Goal: Task Accomplishment & Management: Manage account settings

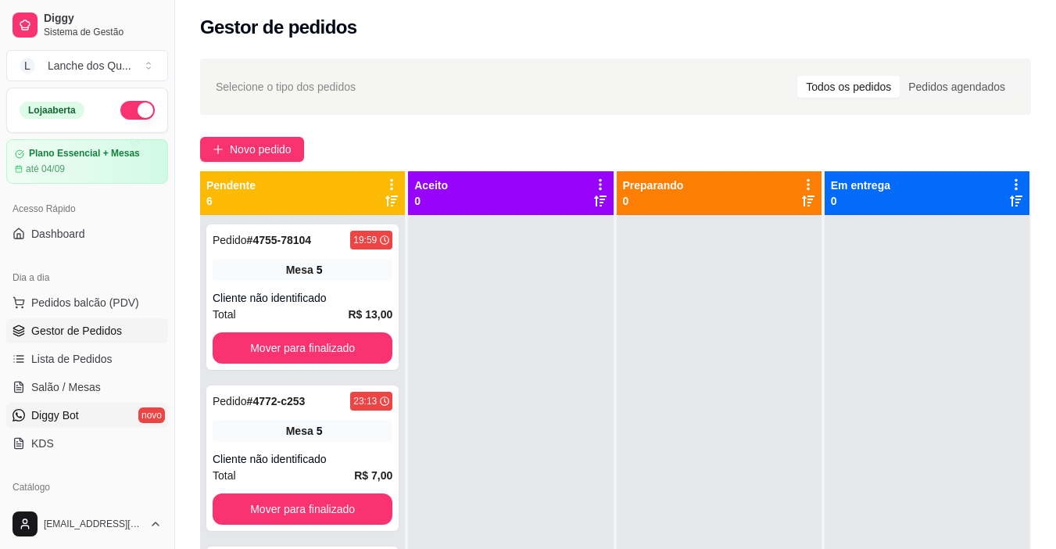
scroll to position [272, 0]
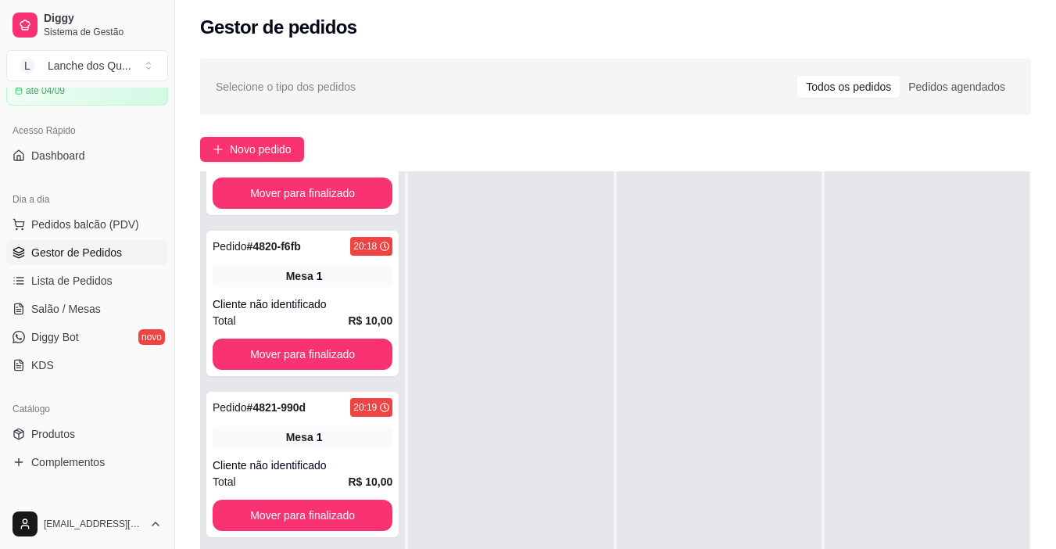
click at [86, 321] on ul "Pedidos balcão (PDV) Gestor de Pedidos Lista de Pedidos Salão / Mesas Diggy Bot…" at bounding box center [87, 295] width 162 height 166
click at [87, 316] on span "Salão / Mesas" at bounding box center [66, 309] width 70 height 16
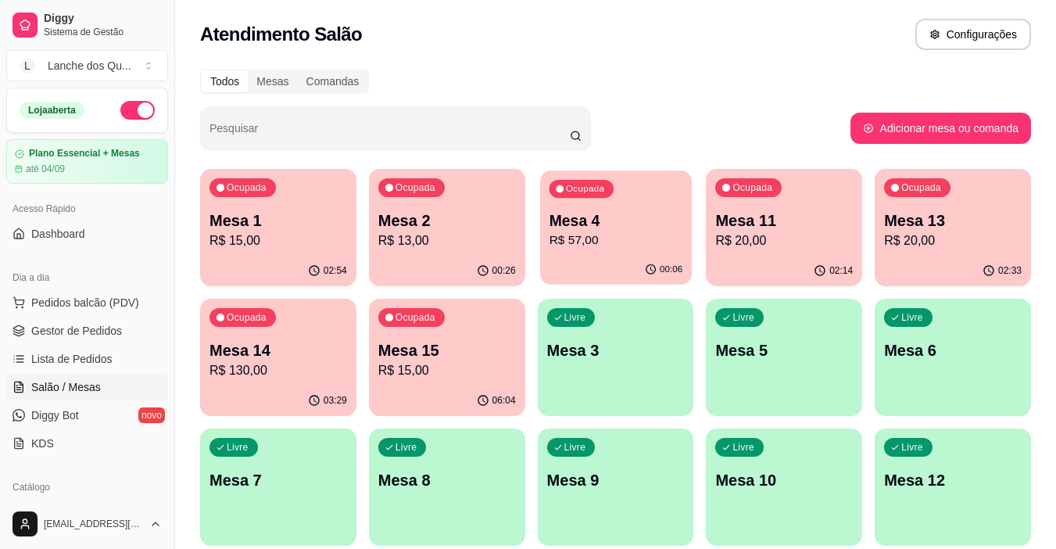
click at [594, 221] on p "Mesa 4" at bounding box center [616, 220] width 134 height 21
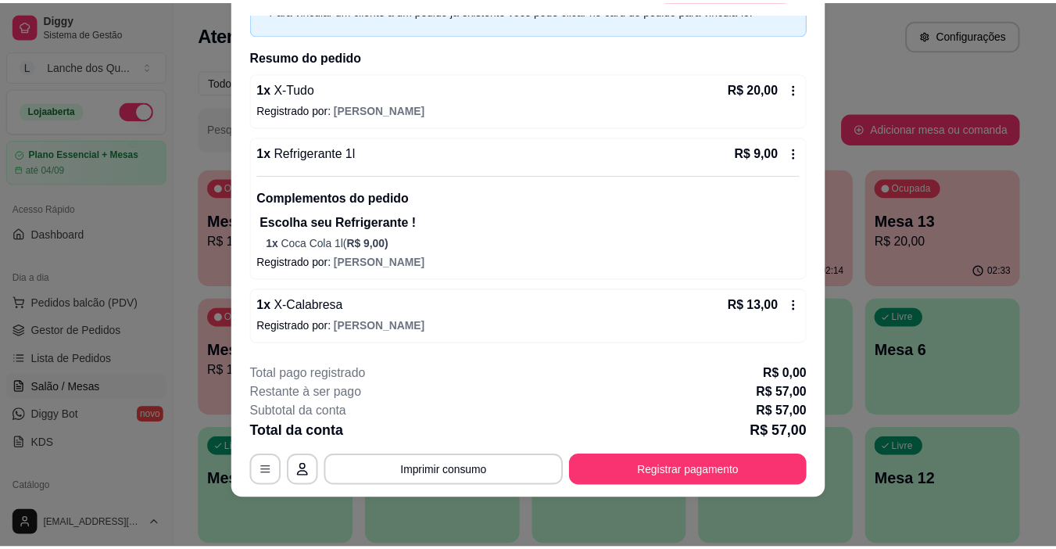
scroll to position [68, 0]
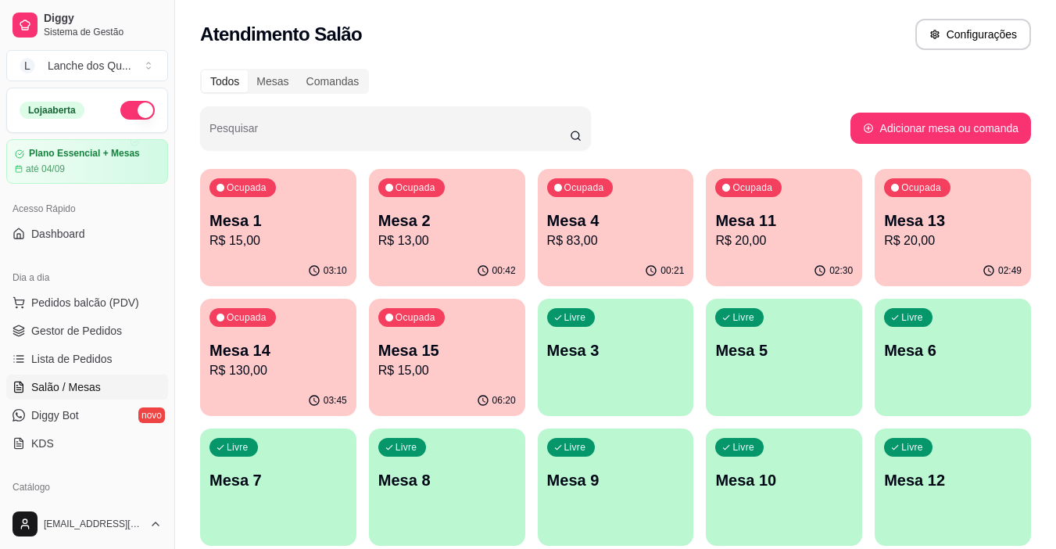
click at [601, 237] on p "R$ 83,00" at bounding box center [616, 240] width 138 height 19
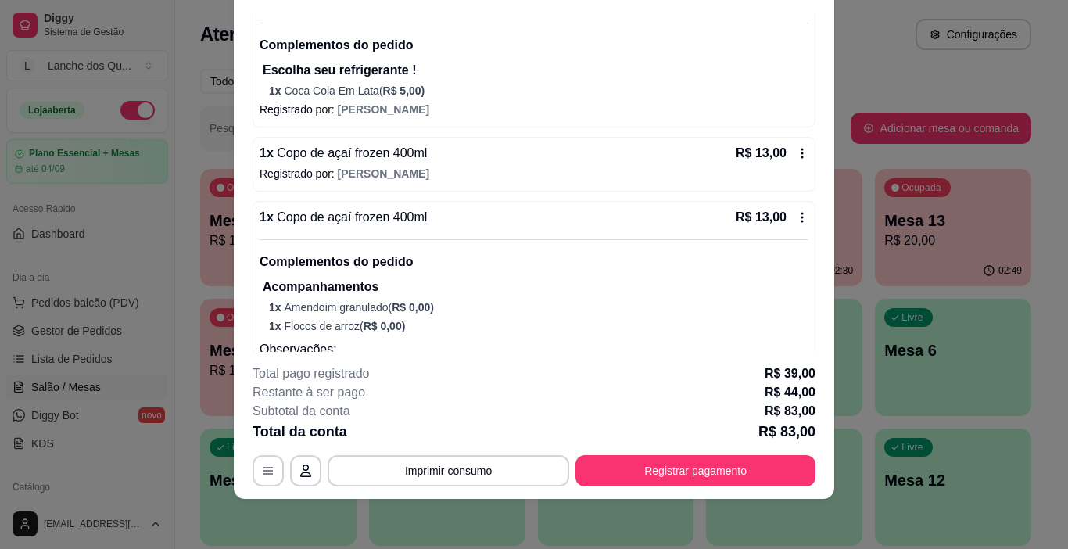
scroll to position [503, 0]
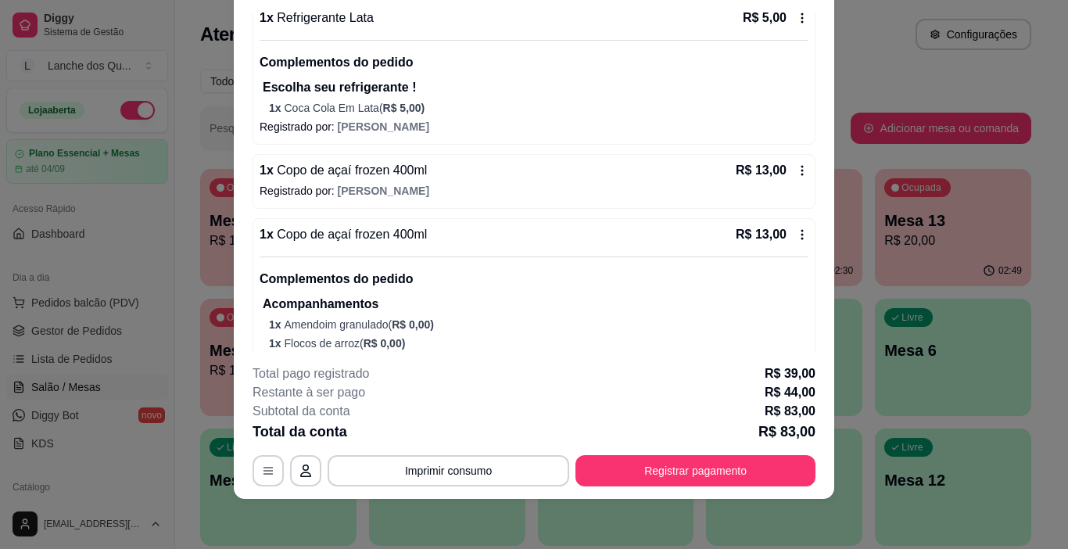
click at [400, 228] on span "Copo de açaí frozen 400ml" at bounding box center [351, 233] width 154 height 13
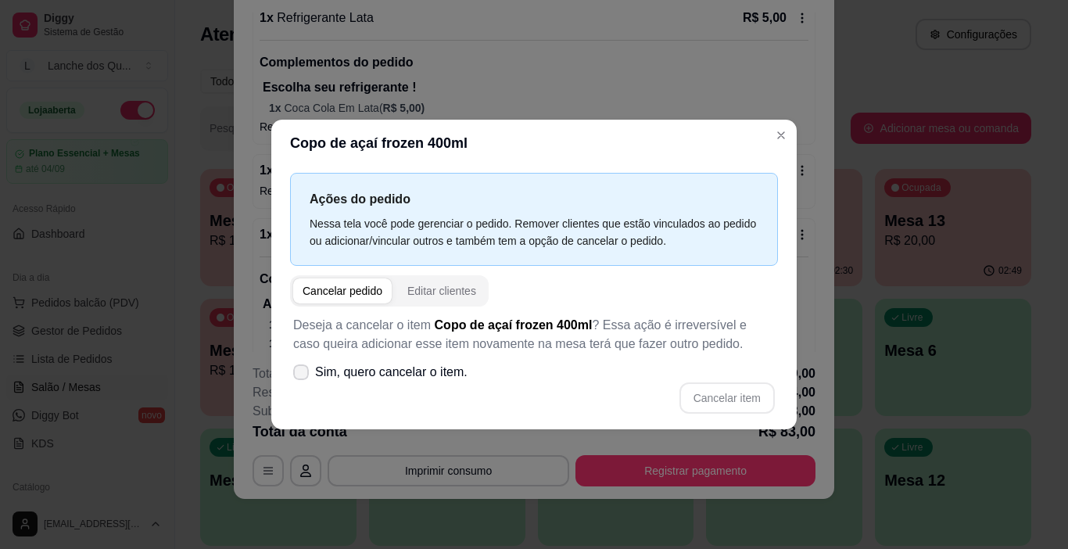
click at [295, 381] on label "Sim, quero cancelar o item." at bounding box center [380, 371] width 187 height 31
click at [295, 381] on input "Sim, quero cancelar o item." at bounding box center [297, 380] width 10 height 10
checkbox input "true"
click at [767, 401] on button "Cancelar item" at bounding box center [726, 397] width 95 height 31
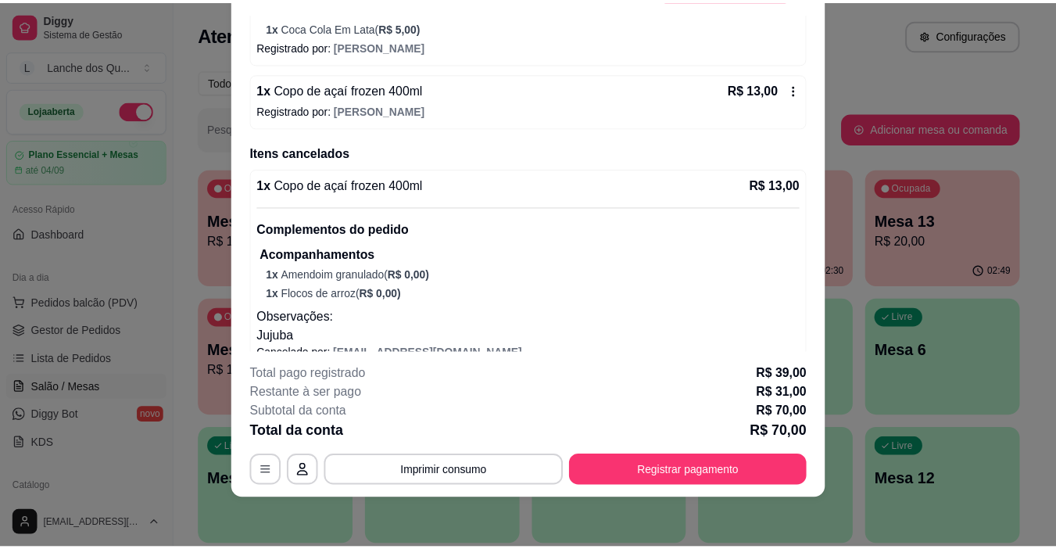
scroll to position [606, 0]
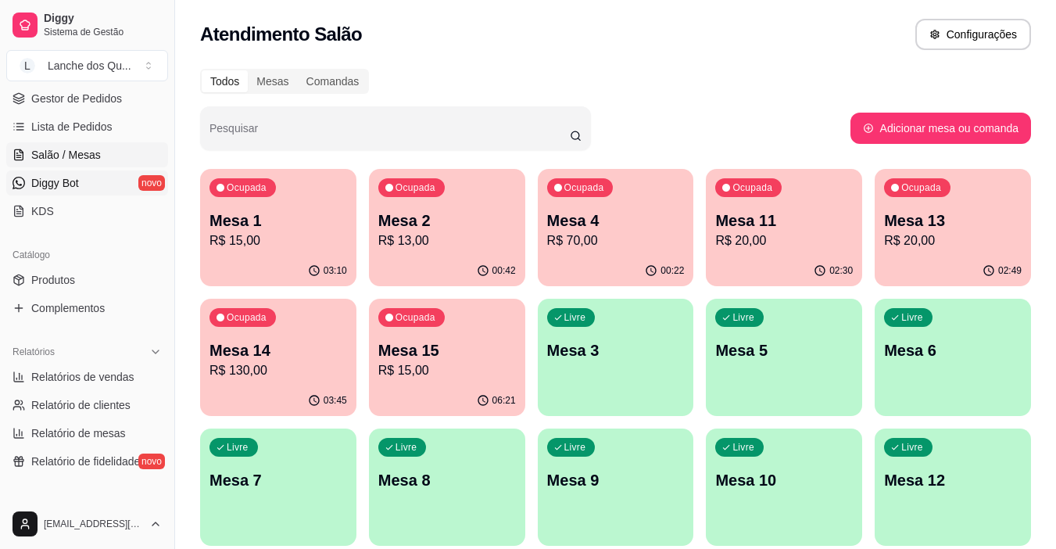
scroll to position [234, 0]
click at [94, 373] on span "Relatórios de vendas" at bounding box center [82, 375] width 103 height 16
select select "ALL"
select select "0"
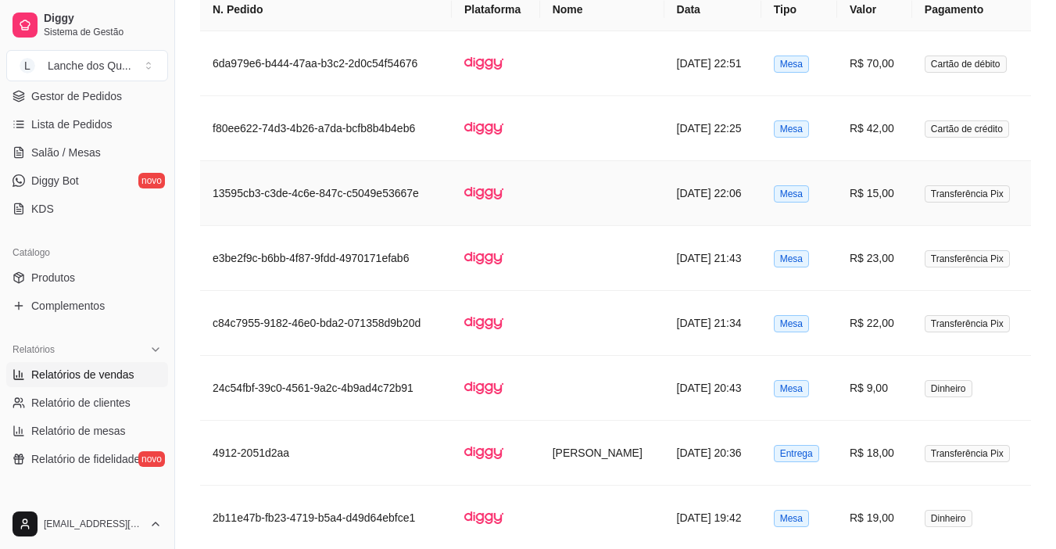
scroll to position [938, 0]
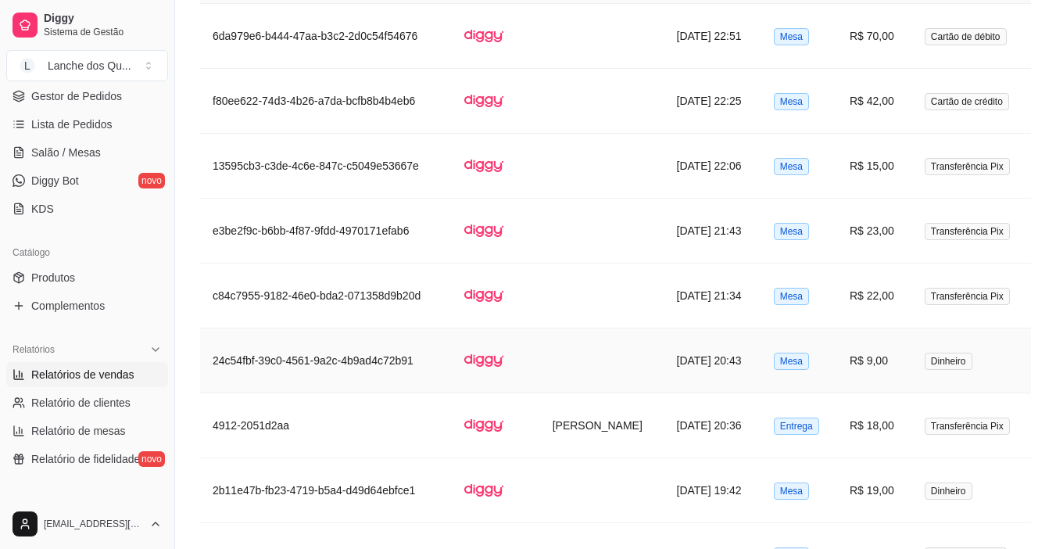
click at [935, 358] on span "Dinheiro" at bounding box center [949, 360] width 48 height 17
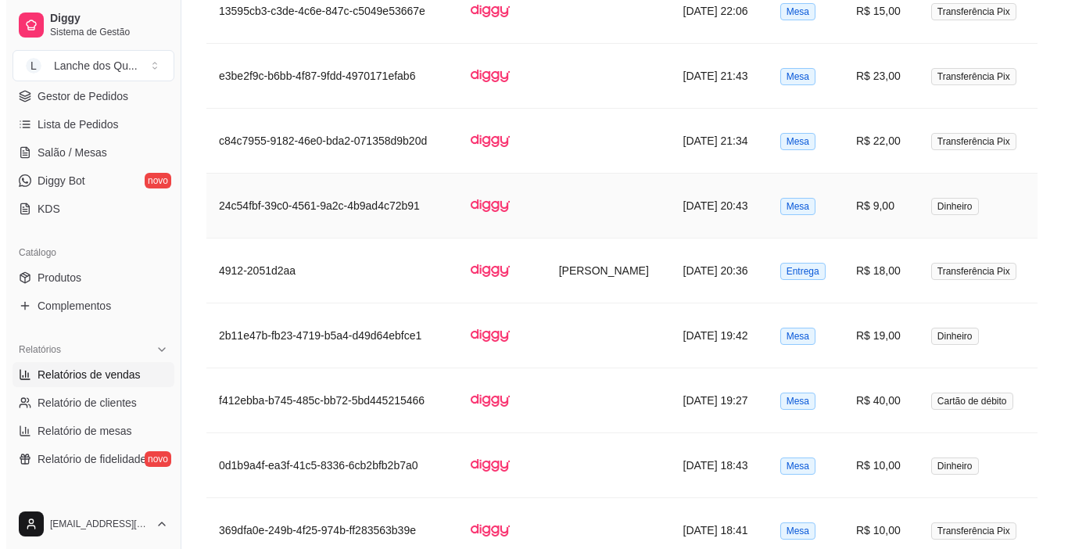
scroll to position [1094, 0]
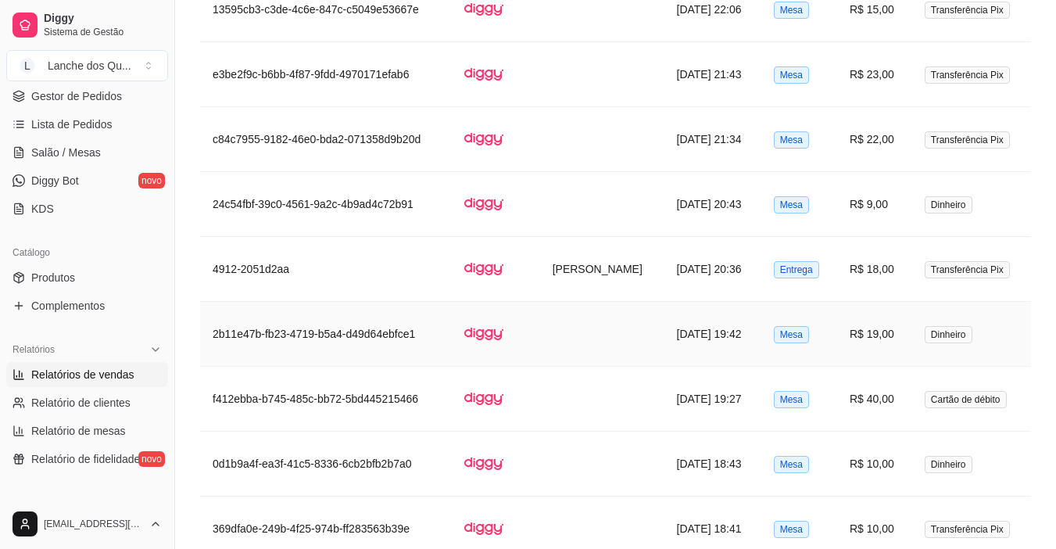
click at [953, 327] on span "Dinheiro" at bounding box center [949, 334] width 48 height 17
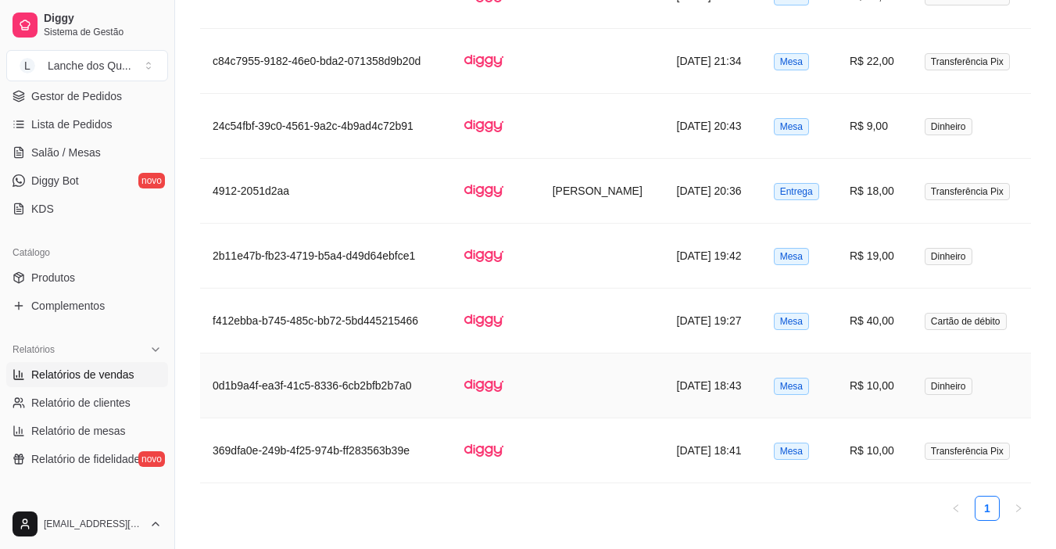
click at [936, 383] on span "Dinheiro" at bounding box center [949, 385] width 48 height 17
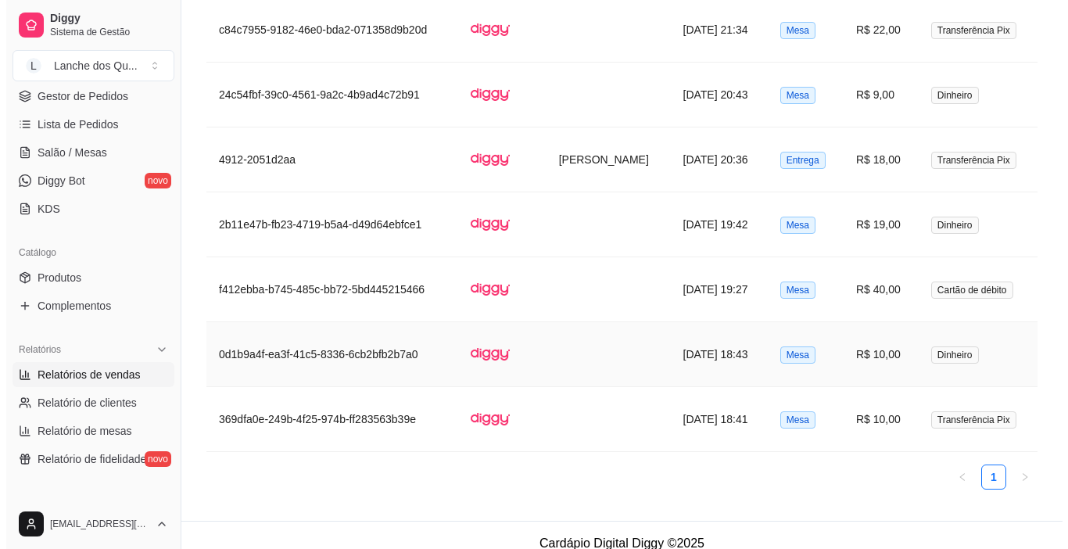
scroll to position [1220, 0]
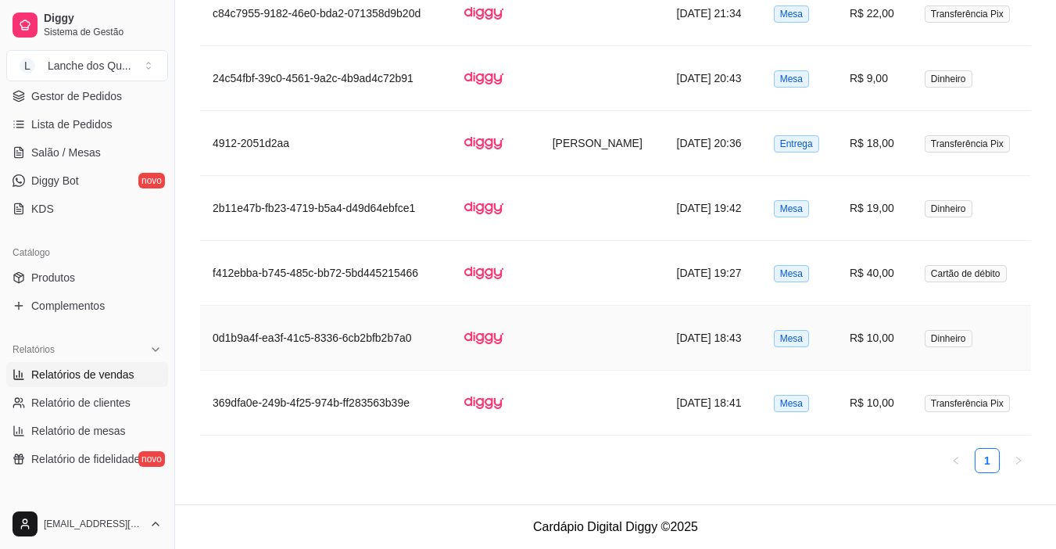
click at [923, 349] on td "Dinheiro" at bounding box center [971, 338] width 119 height 65
click at [960, 328] on td "Dinheiro" at bounding box center [971, 338] width 119 height 65
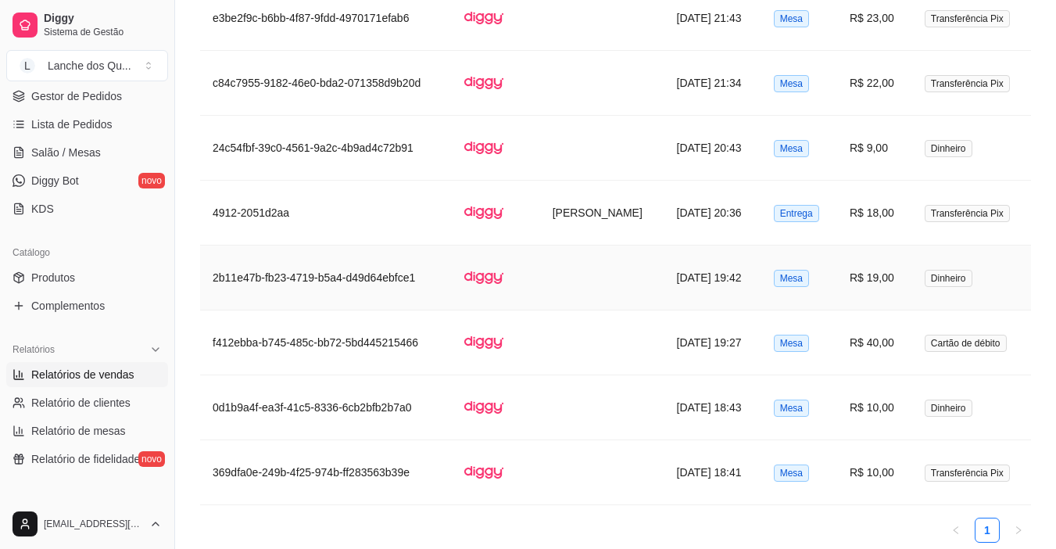
scroll to position [1123, 0]
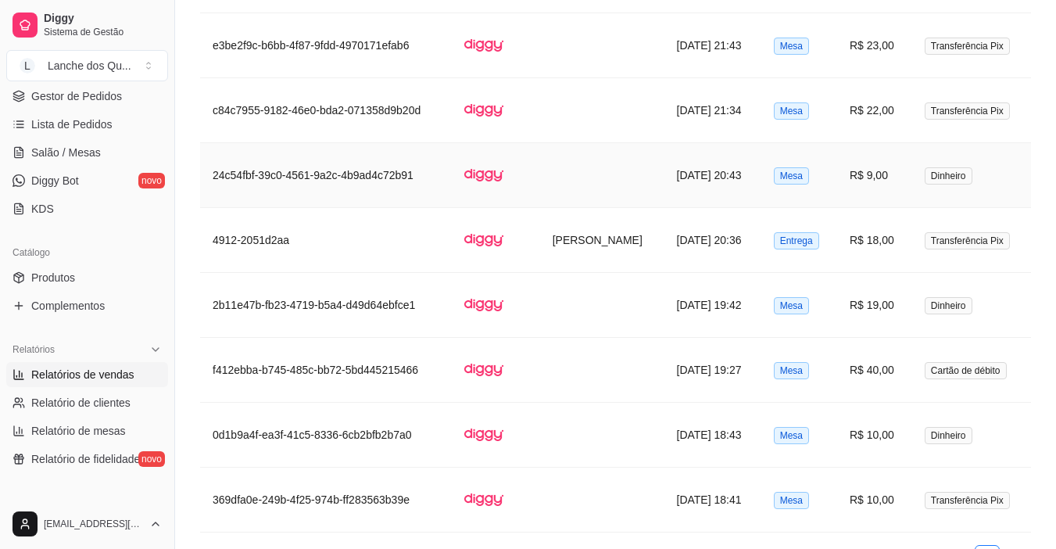
click at [889, 182] on td "R$ 9,00" at bounding box center [874, 175] width 75 height 65
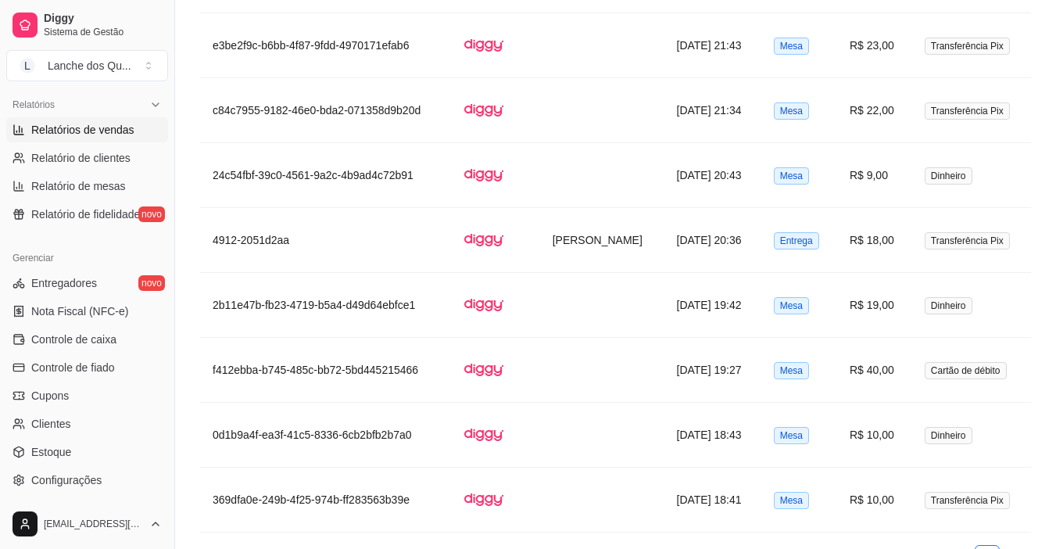
scroll to position [576, 0]
